Goal: Information Seeking & Learning: Learn about a topic

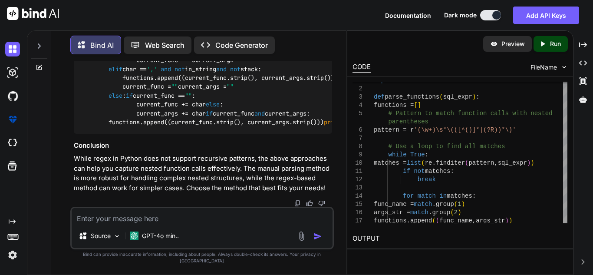
scroll to position [39250, 0]
click at [202, 223] on textarea at bounding box center [202, 216] width 261 height 16
type textarea "x"
type textarea "W"
type textarea "x"
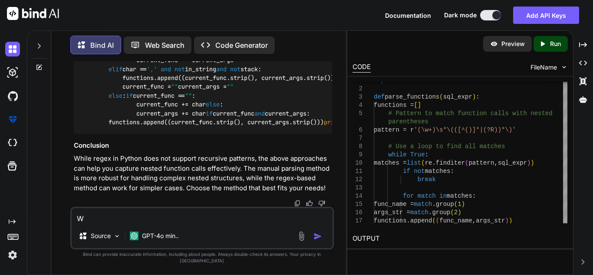
type textarea "Wh"
type textarea "x"
type textarea "Why"
type textarea "x"
type textarea "Whya"
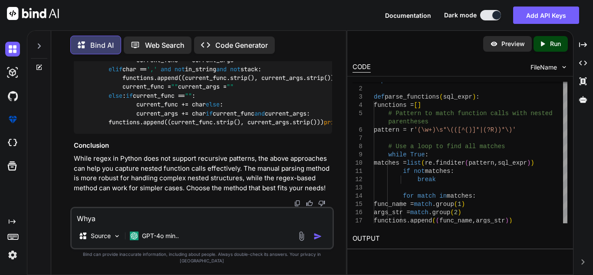
type textarea "x"
type textarea "Whyat"
type textarea "x"
type textarea "Whyat"
type textarea "x"
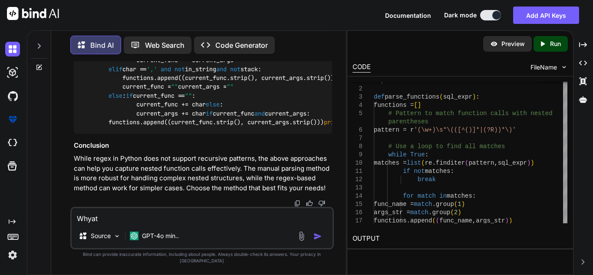
type textarea "Whyat"
type textarea "x"
type textarea "Whya"
type textarea "x"
type textarea "Why"
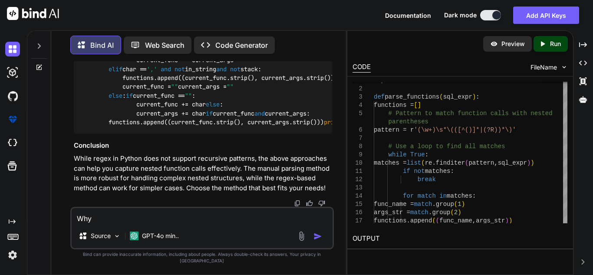
type textarea "x"
type textarea "Wh"
type textarea "x"
type textarea "W"
type textarea "x"
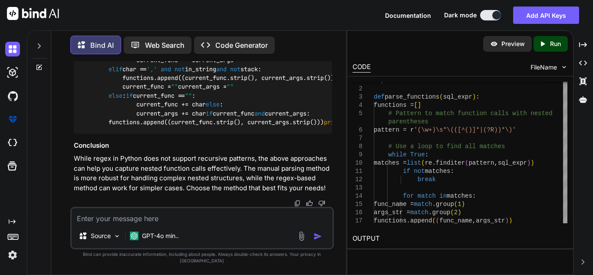
type textarea "x"
type textarea "w"
type textarea "x"
type textarea "wj"
type textarea "x"
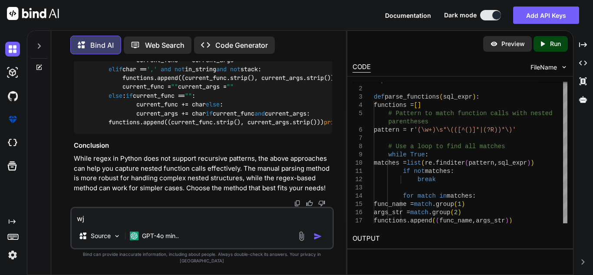
type textarea "wja"
type textarea "x"
type textarea "wjat"
type textarea "x"
type textarea "wjat"
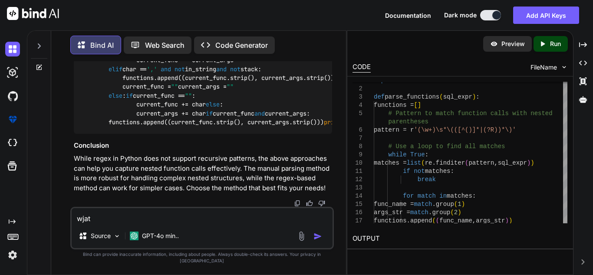
type textarea "x"
type textarea "wjat i"
type textarea "x"
type textarea "wjat is"
type textarea "x"
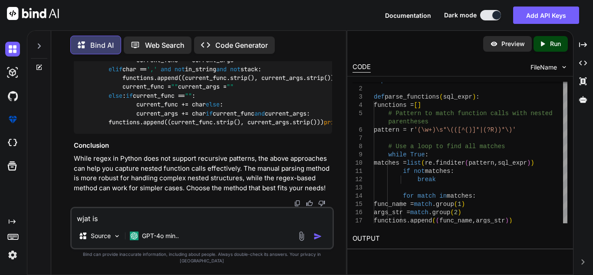
type textarea "wjat is"
type textarea "x"
type textarea "wjat is t"
type textarea "x"
type textarea "wjat is te"
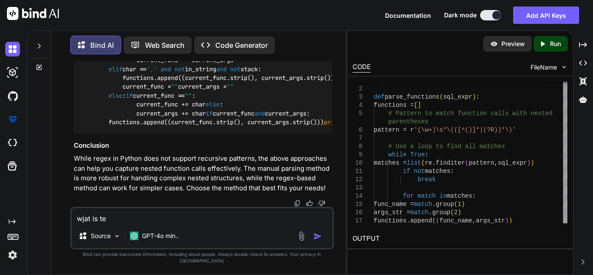
type textarea "x"
type textarea "wjat is te"
type textarea "x"
type textarea "wjat is te"
type textarea "x"
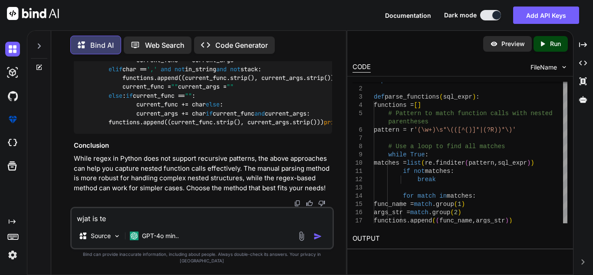
type textarea "wjat is t"
type textarea "x"
type textarea "wjat is"
type textarea "x"
type textarea "wjat is"
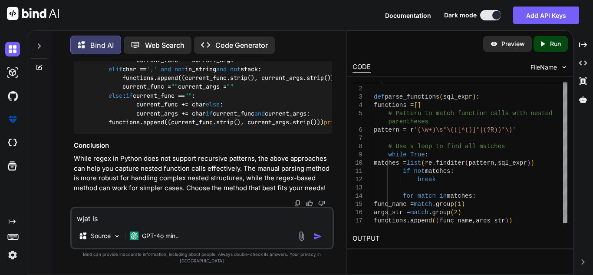
type textarea "x"
type textarea "wjat i"
type textarea "x"
type textarea "wjat"
type textarea "x"
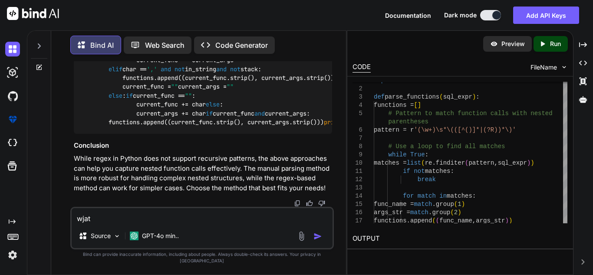
type textarea "wjat"
type textarea "x"
type textarea "wja"
type textarea "x"
type textarea "wj"
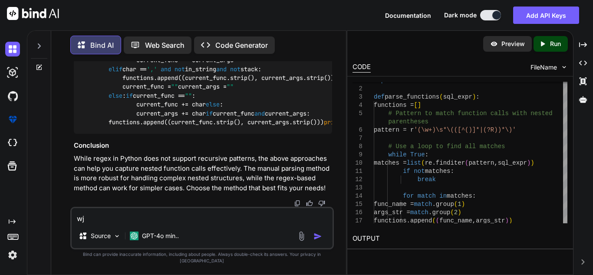
type textarea "x"
type textarea "w"
type textarea "x"
type textarea "w"
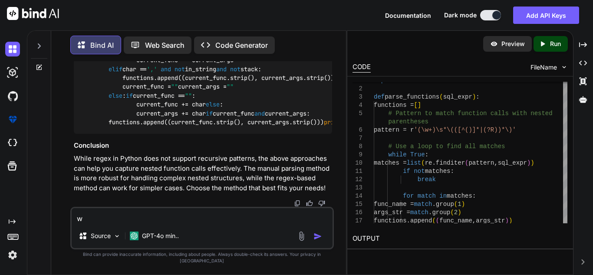
type textarea "x"
type textarea "wh"
type textarea "x"
type textarea "wha"
type textarea "x"
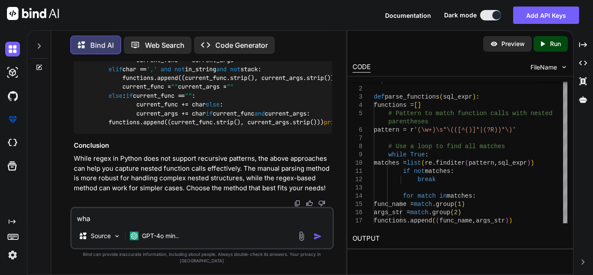
type textarea "what"
type textarea "x"
type textarea "what"
type textarea "x"
type textarea "what i"
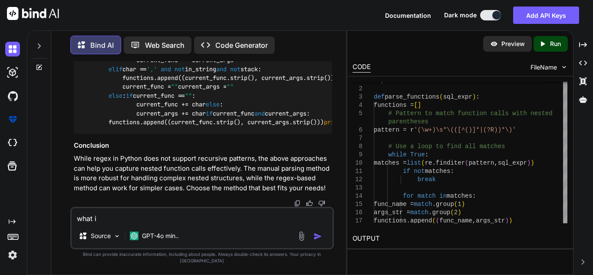
type textarea "x"
type textarea "what is"
type textarea "x"
type textarea "what is"
type textarea "x"
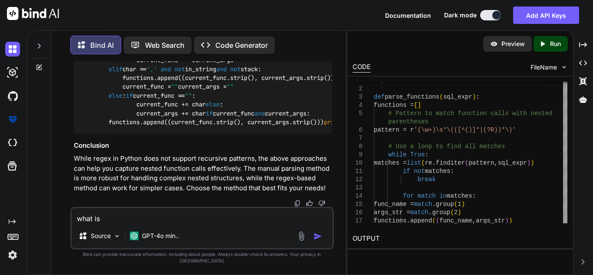
type textarea "what is t"
type textarea "x"
type textarea "what is th"
type textarea "x"
type textarea "what is the"
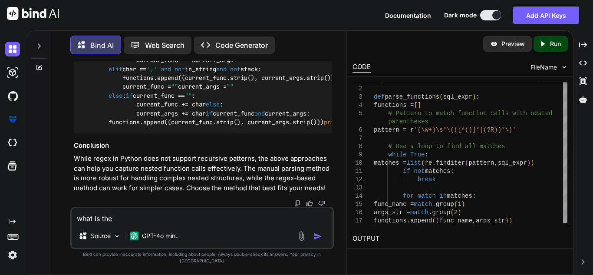
type textarea "x"
type textarea "what is the"
type textarea "x"
type textarea "what is the e"
type textarea "x"
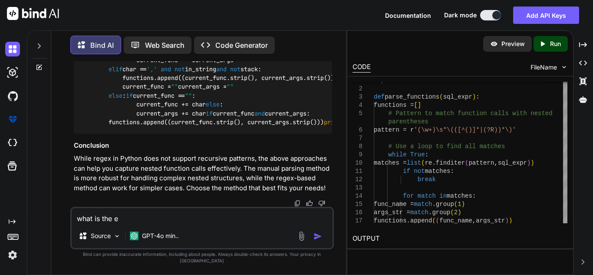
type textarea "what is the"
type textarea "x"
type textarea "what is the d"
type textarea "x"
type textarea "what is the de"
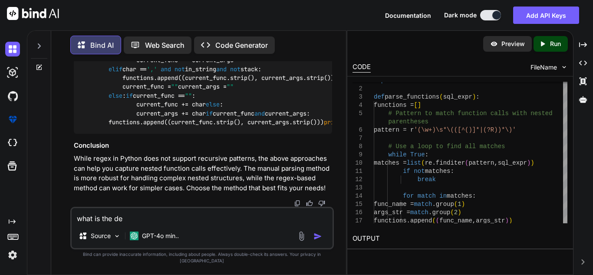
type textarea "x"
type textarea "what is the def"
type textarea "x"
type textarea "what is the de"
type textarea "x"
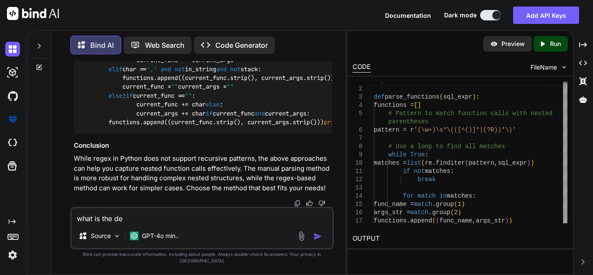
type textarea "what is the d"
type textarea "x"
type textarea "what is the di"
type textarea "x"
type textarea "what is the dif"
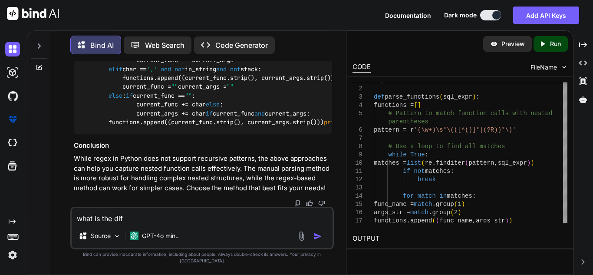
type textarea "x"
type textarea "what is the diff"
type textarea "x"
type textarea "what is the diffr"
type textarea "x"
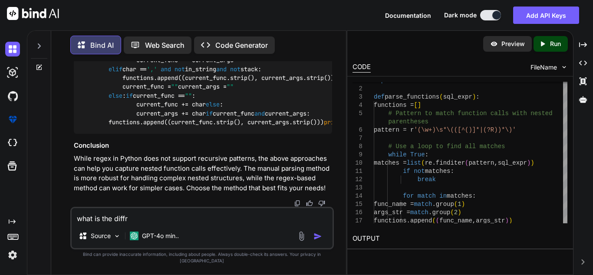
type textarea "what is the diffre"
type textarea "x"
type textarea "what is the diffr"
type textarea "x"
type textarea "what is the diffe"
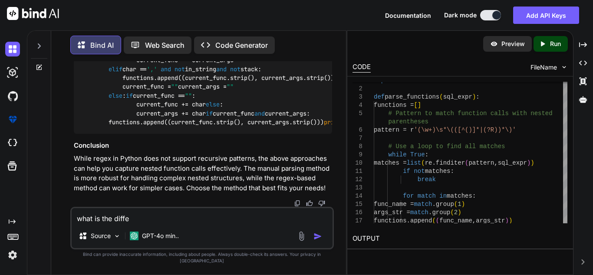
type textarea "x"
type textarea "what is the differ"
type textarea "x"
type textarea "what is the differen"
type textarea "x"
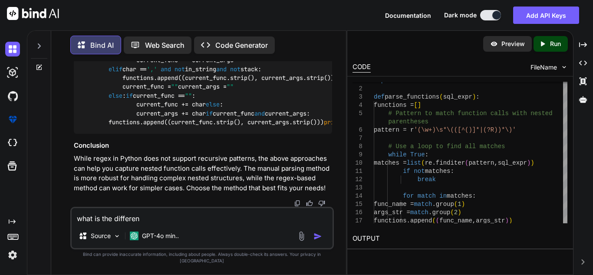
type textarea "what is the differenc"
type textarea "x"
type textarea "what is the difference"
type textarea "x"
type textarea "what is the difference i"
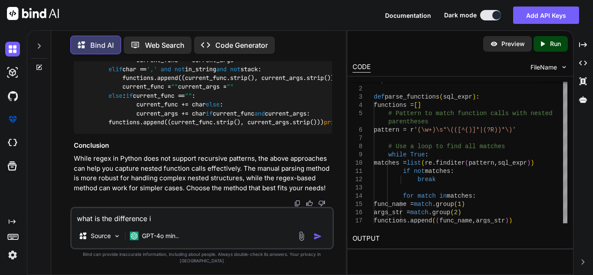
type textarea "x"
type textarea "what is the difference in"
type textarea "x"
type textarea "what is the difference in"
type textarea "x"
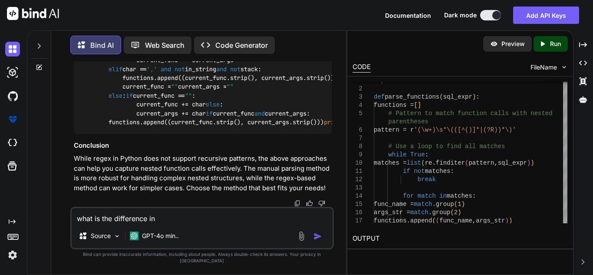
type textarea "what is the difference in r"
type textarea "x"
type textarea "what is the difference in re"
type textarea "x"
type textarea "what is the difference in reg"
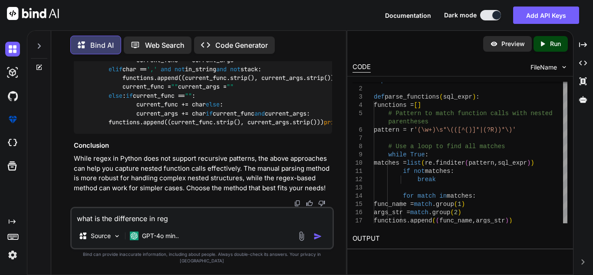
type textarea "x"
type textarea "what is the difference in rege"
type textarea "x"
type textarea "what is the difference in regex"
type textarea "x"
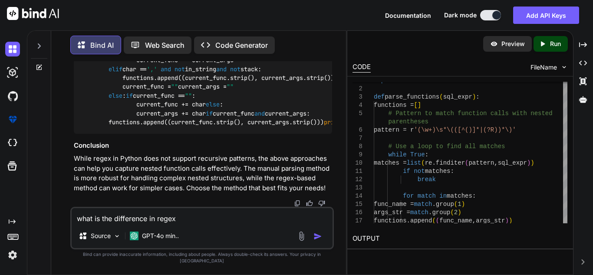
type textarea "what is the difference in regex"
type textarea "x"
type textarea "what is the difference in regex p"
type textarea "x"
type textarea "what is the difference in regex pa"
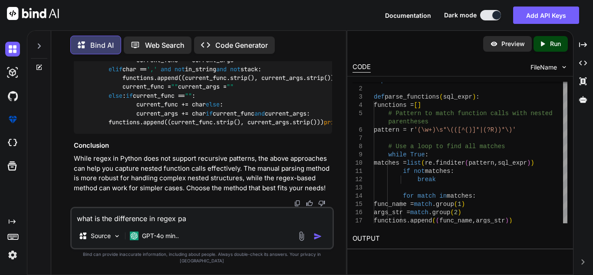
type textarea "x"
type textarea "what is the difference in regex pat"
type textarea "x"
type textarea "what is the difference in regex patt"
type textarea "x"
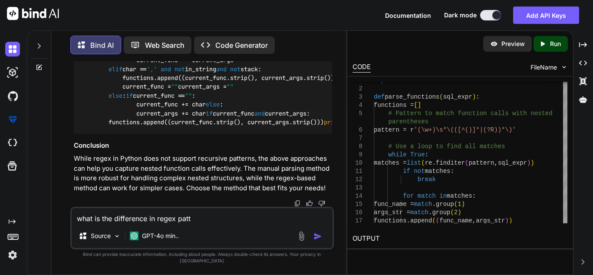
type textarea "what is the difference in regex patte"
type textarea "x"
type textarea "what is the difference in regex patter"
type textarea "x"
type textarea "what is the difference in regex pattern"
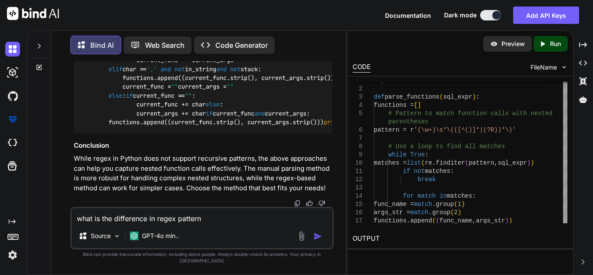
type textarea "x"
type textarea "what is the difference in regex pattern b"
type textarea "x"
type textarea "what is the difference in regex pattern be"
type textarea "x"
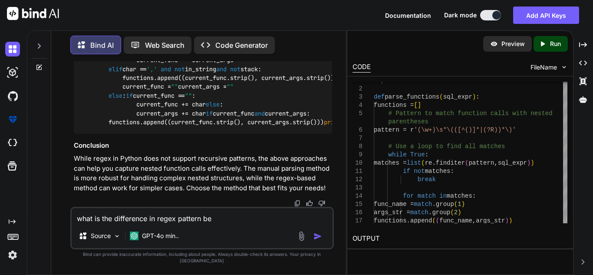
type textarea "what is the difference in regex pattern bec"
type textarea "x"
type textarea "what is the difference in regex pattern beca"
type textarea "x"
type textarea "what is the difference in regex pattern becau"
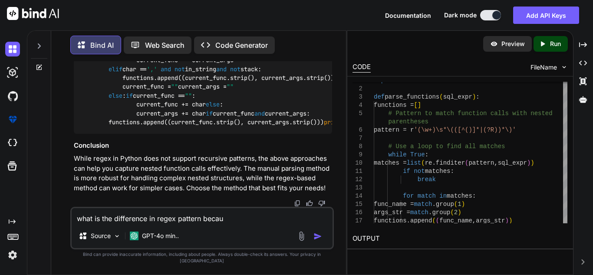
type textarea "x"
type textarea "what is the difference in regex pattern because"
type textarea "x"
type textarea "what is the difference in regex pattern because"
type textarea "x"
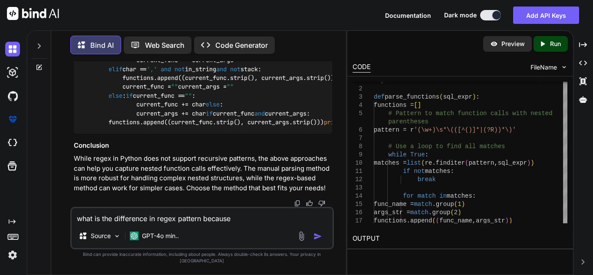
type textarea "what is the difference in regex pattern because t"
type textarea "x"
type textarea "what is the difference in regex pattern because th"
type textarea "x"
type textarea "what is the difference in regex pattern because thi"
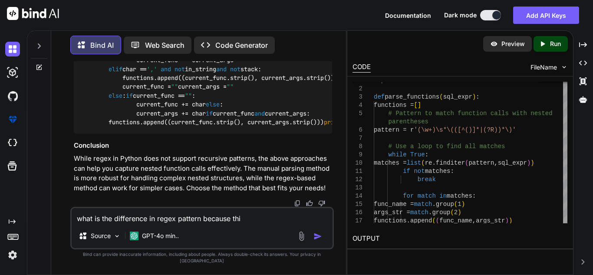
type textarea "x"
type textarea "what is the difference in regex pattern because this"
type textarea "x"
type textarea "what is the difference in regex pattern because this"
type textarea "x"
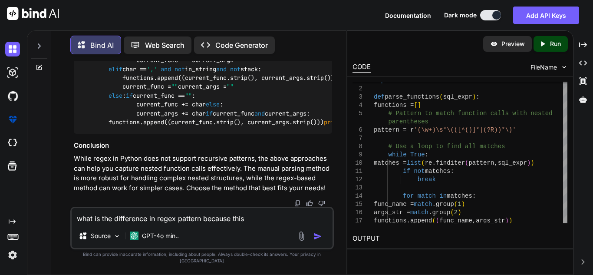
type textarea "what is the difference in regex pattern because this i"
type textarea "x"
type textarea "what is the difference in regex pattern because this is"
type textarea "x"
type textarea "what is the difference in regex pattern because this is"
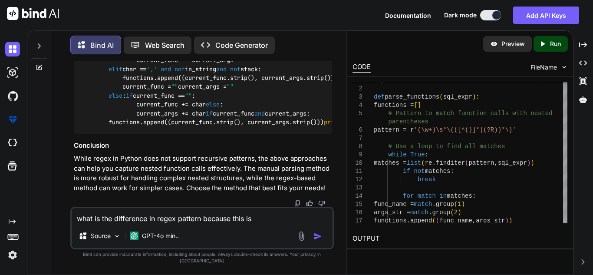
type textarea "x"
type textarea "what is the difference in regex pattern because this is n"
type textarea "x"
type textarea "what is the difference in regex pattern because this is no"
type textarea "x"
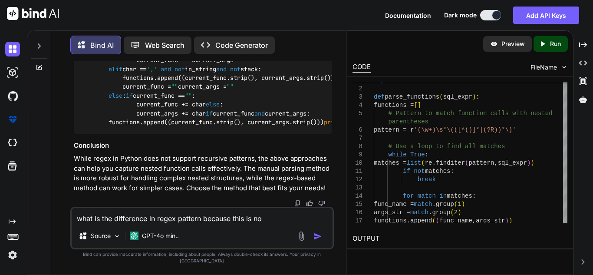
type textarea "what is the difference in regex pattern because this is not"
type textarea "x"
type textarea "what is the difference in regex pattern because this is not"
type textarea "x"
type textarea "what is the difference in regex pattern because this is not w"
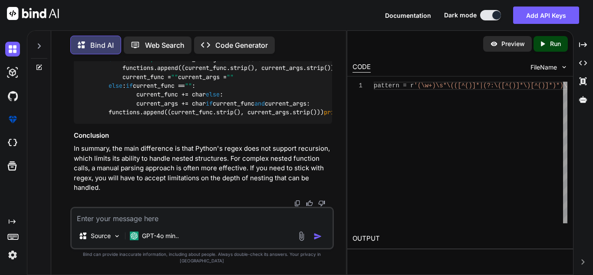
scroll to position [40916, 0]
click at [256, 118] on div "def parse_functions ( sql_expr ): functions = [] stack = [] current_func = "" c…" at bounding box center [203, 6] width 258 height 235
drag, startPoint x: 258, startPoint y: 119, endPoint x: 256, endPoint y: 125, distance: 6.4
click at [256, 124] on div "def parse_functions ( sql_expr ): functions = [] stack = [] current_func = "" c…" at bounding box center [203, 6] width 258 height 235
click at [252, 118] on div "def parse_functions ( sql_expr ): functions = [] stack = [] current_func = "" c…" at bounding box center [203, 6] width 258 height 235
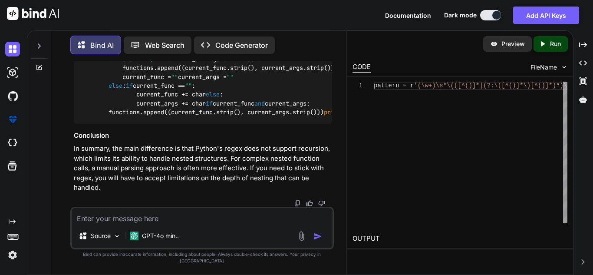
click at [164, 223] on textarea at bounding box center [202, 216] width 261 height 16
